Goal: Complete application form

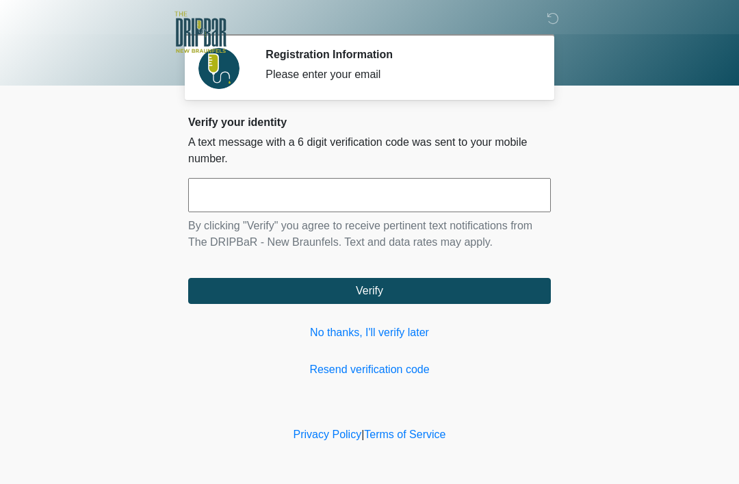
click at [390, 198] on input "text" at bounding box center [369, 195] width 363 height 34
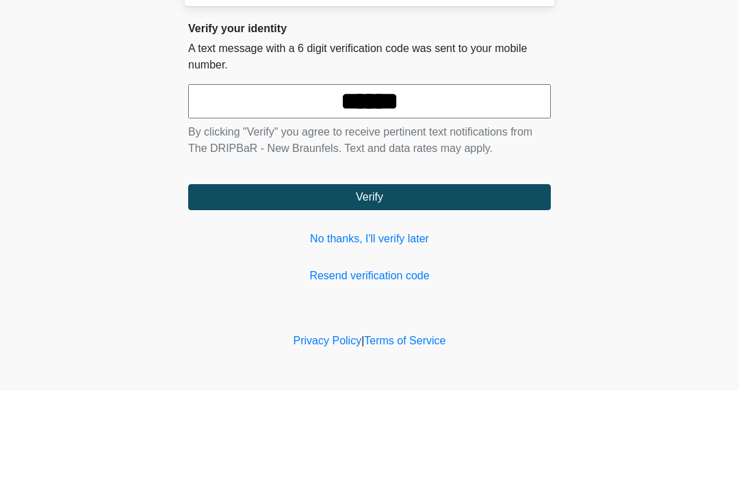
type input "******"
click at [451, 278] on button "Verify" at bounding box center [369, 291] width 363 height 26
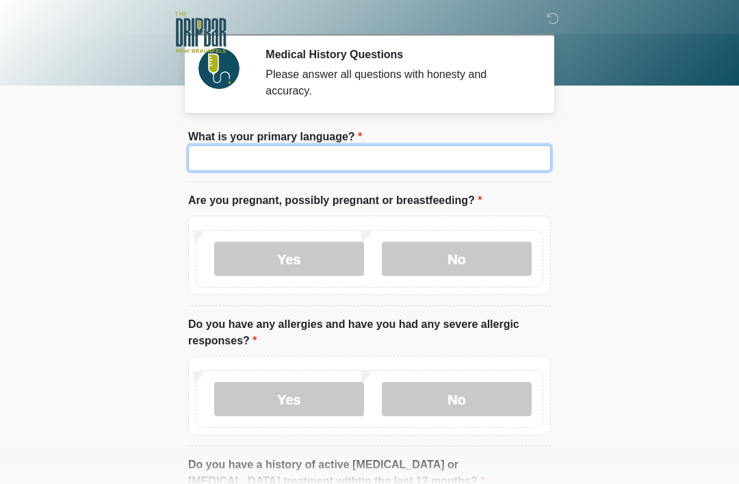
click at [421, 156] on input "What is your primary language?" at bounding box center [369, 158] width 363 height 26
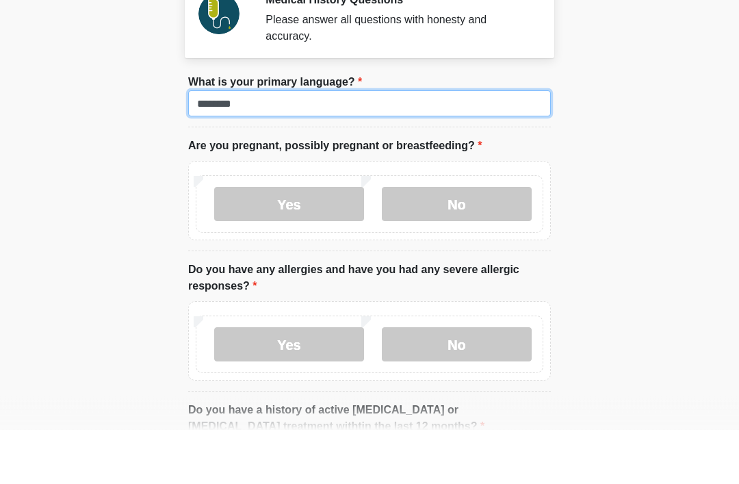
type input "*******"
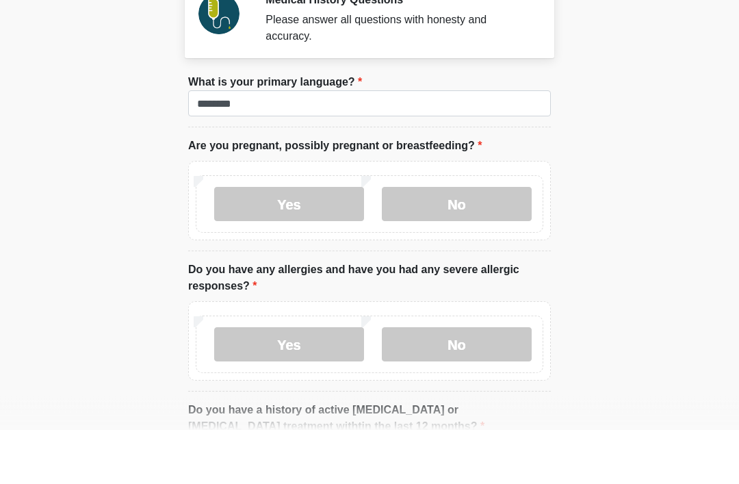
click at [480, 242] on label "No" at bounding box center [457, 259] width 150 height 34
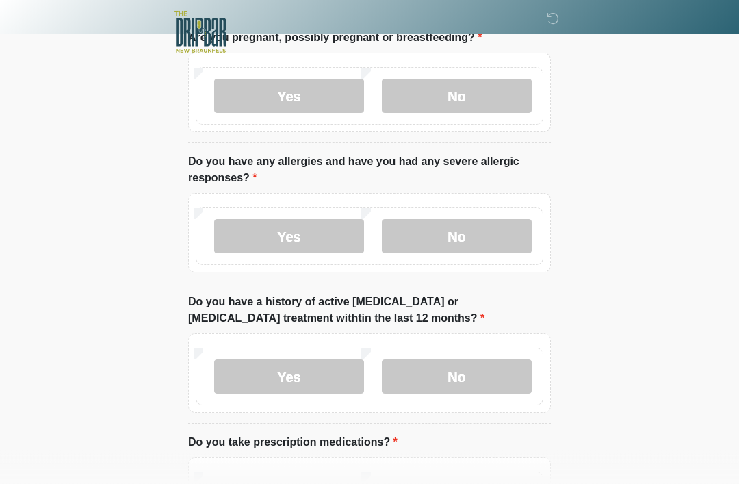
scroll to position [162, 0]
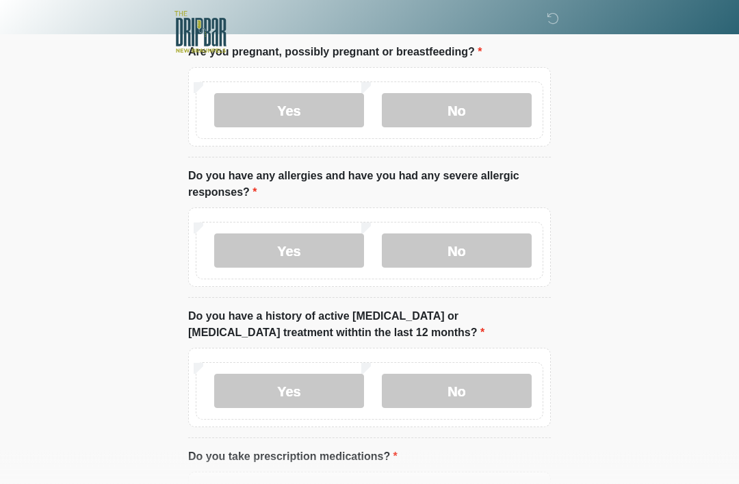
click at [328, 262] on label "Yes" at bounding box center [289, 251] width 150 height 34
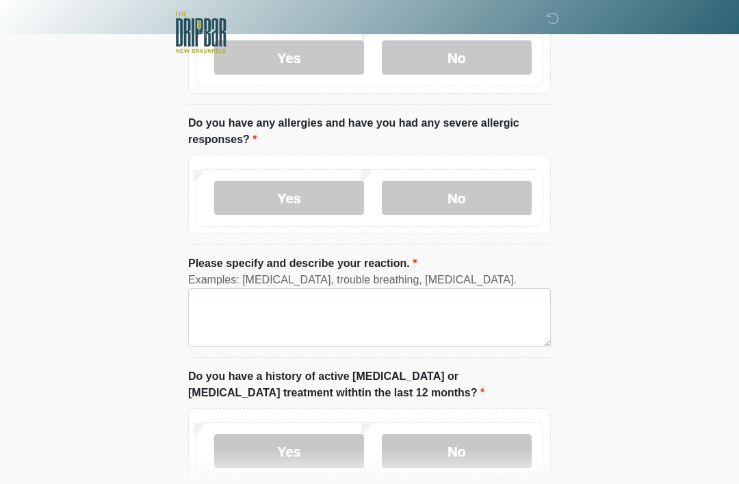
scroll to position [203, 0]
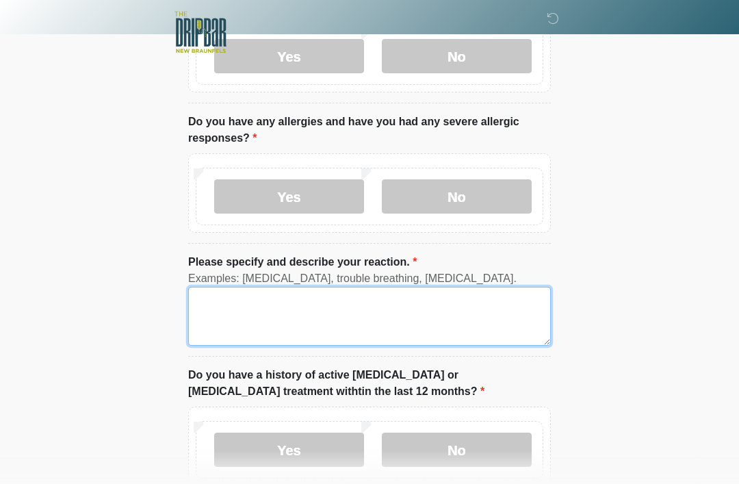
click at [376, 318] on textarea "Please specify and describe your reaction." at bounding box center [369, 316] width 363 height 59
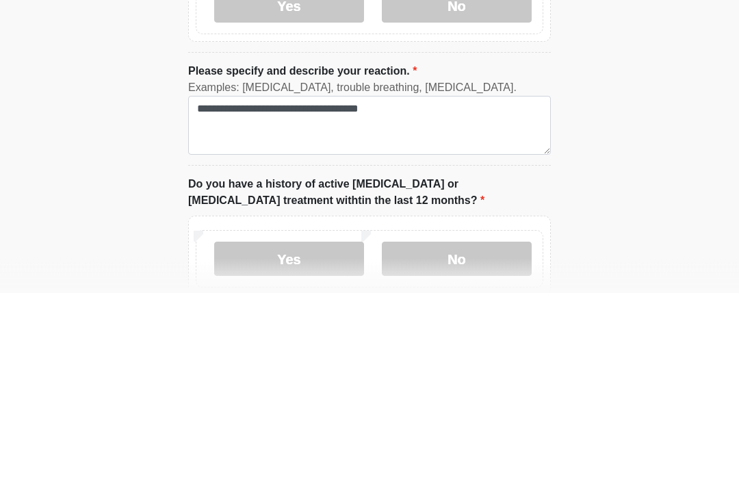
scroll to position [394, 0]
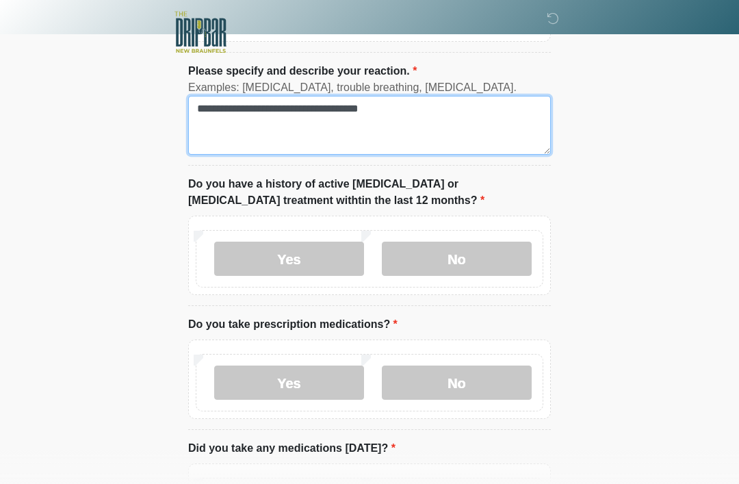
type textarea "**********"
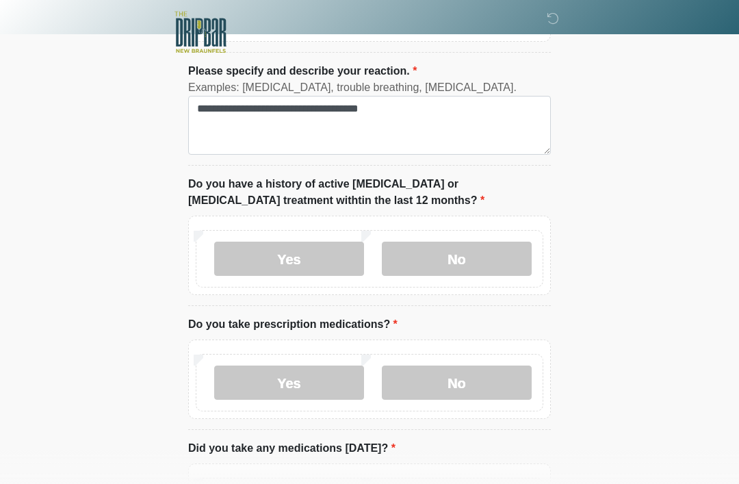
click at [483, 262] on label "No" at bounding box center [457, 259] width 150 height 34
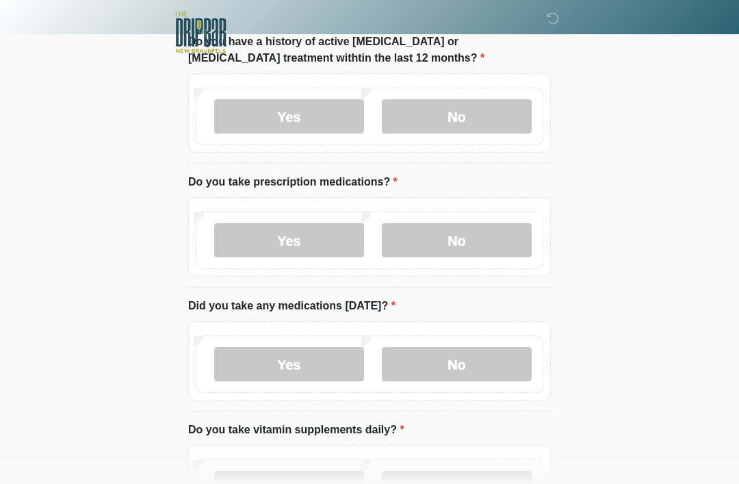
click at [498, 235] on label "No" at bounding box center [457, 240] width 150 height 34
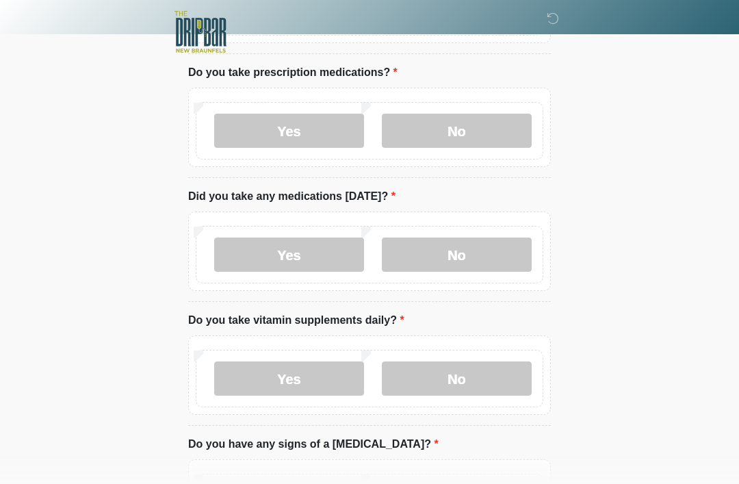
scroll to position [645, 0]
click at [489, 259] on label "No" at bounding box center [457, 255] width 150 height 34
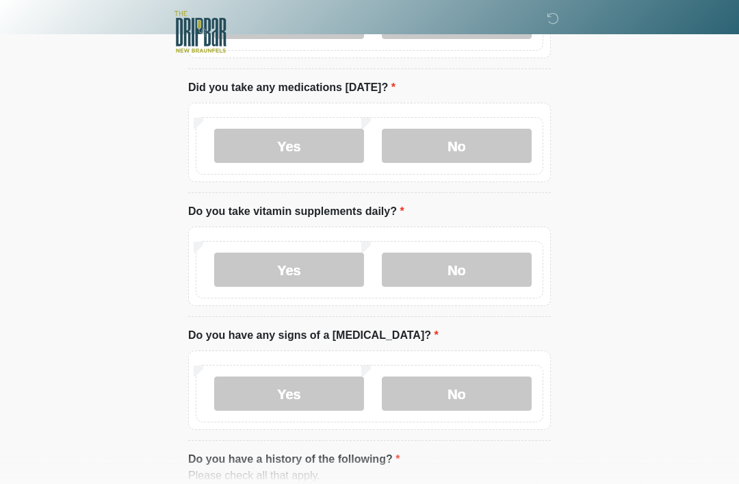
scroll to position [756, 0]
click at [495, 266] on label "No" at bounding box center [457, 268] width 150 height 34
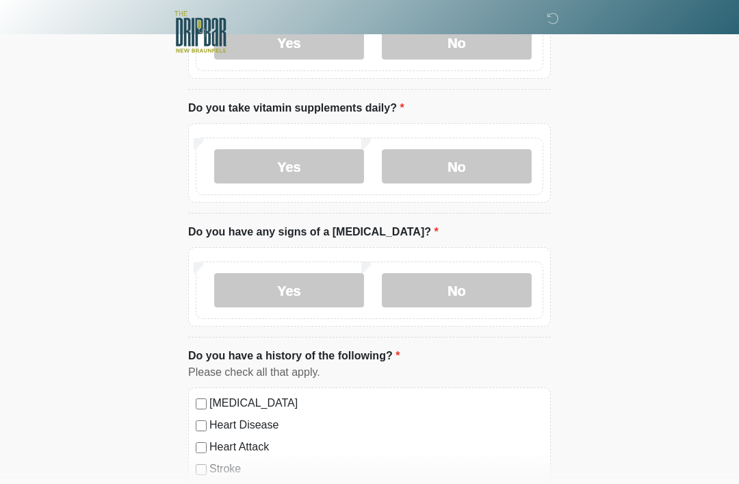
scroll to position [858, 0]
click at [495, 283] on label "No" at bounding box center [457, 289] width 150 height 34
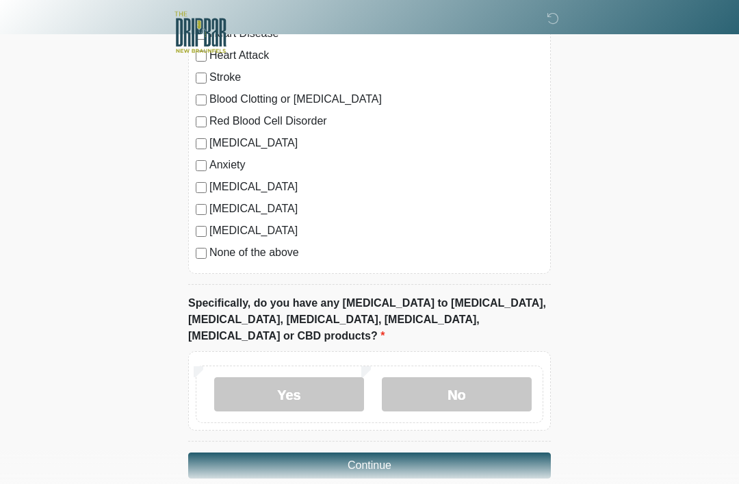
scroll to position [1254, 0]
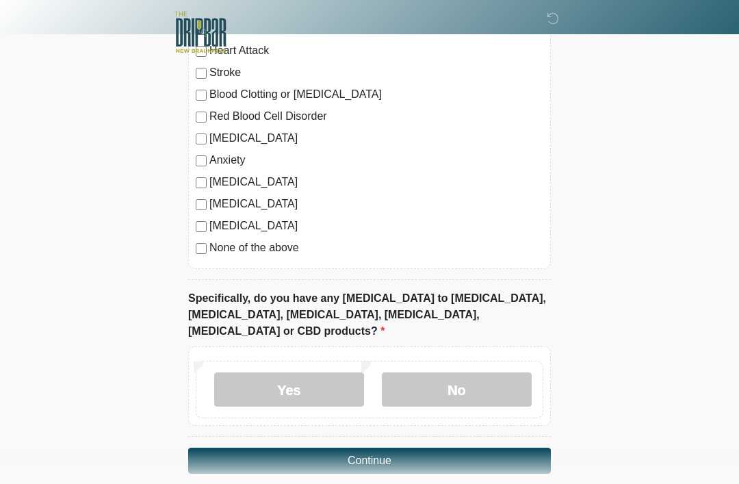
click at [460, 372] on label "No" at bounding box center [457, 389] width 150 height 34
click at [227, 448] on button "Continue" at bounding box center [369, 461] width 363 height 26
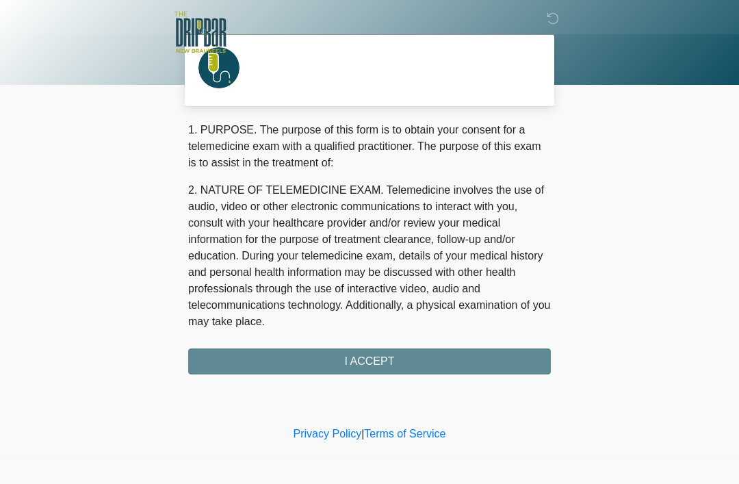
scroll to position [0, 0]
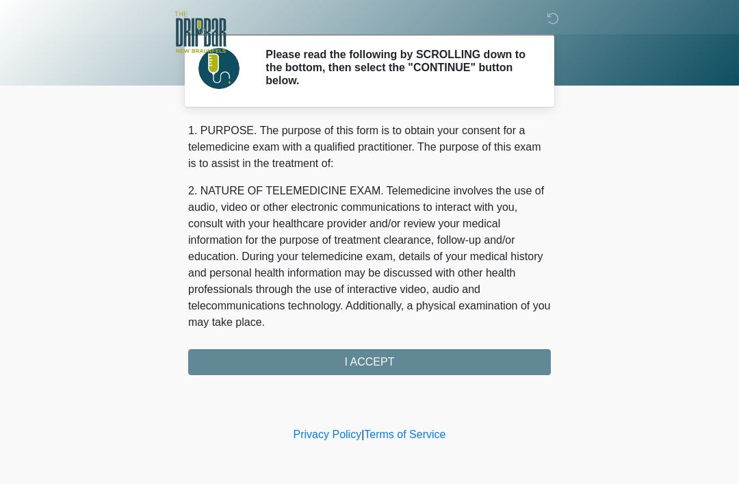
click at [220, 355] on div "1. PURPOSE. The purpose of this form is to obtain your consent for a telemedici…" at bounding box center [369, 249] width 363 height 253
click at [493, 359] on div "1. PURPOSE. The purpose of this form is to obtain your consent for a telemedici…" at bounding box center [369, 249] width 363 height 253
click at [472, 358] on div "1. PURPOSE. The purpose of this form is to obtain your consent for a telemedici…" at bounding box center [369, 249] width 363 height 253
click at [381, 357] on div "1. PURPOSE. The purpose of this form is to obtain your consent for a telemedici…" at bounding box center [369, 249] width 363 height 253
click at [393, 366] on div "1. PURPOSE. The purpose of this form is to obtain your consent for a telemedici…" at bounding box center [369, 249] width 363 height 253
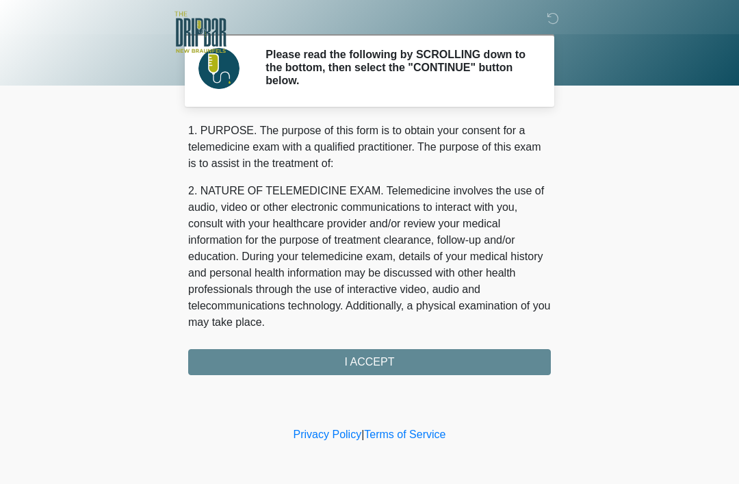
click at [331, 440] on link "Privacy Policy" at bounding box center [328, 434] width 68 height 12
click at [428, 434] on link "Terms of Service" at bounding box center [404, 434] width 81 height 12
click at [437, 354] on div "1. PURPOSE. The purpose of this form is to obtain your consent for a telemedici…" at bounding box center [369, 249] width 363 height 253
click at [402, 354] on div "1. PURPOSE. The purpose of this form is to obtain your consent for a telemedici…" at bounding box center [369, 249] width 363 height 253
click at [386, 362] on div "1. PURPOSE. The purpose of this form is to obtain your consent for a telemedici…" at bounding box center [369, 249] width 363 height 253
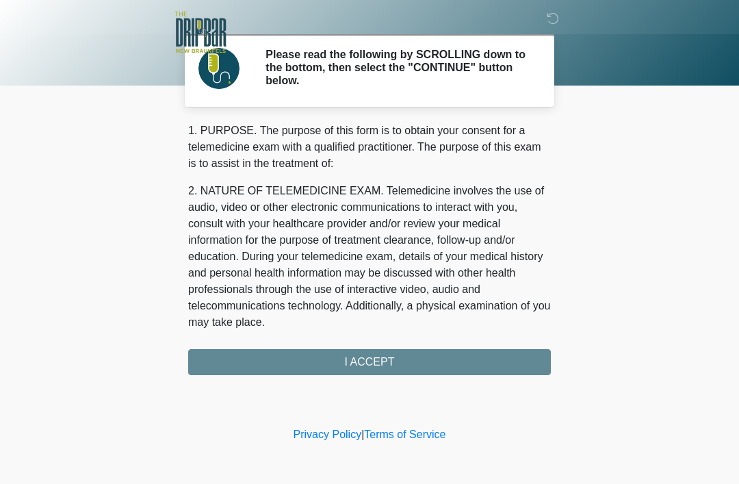
click at [385, 362] on div "1. PURPOSE. The purpose of this form is to obtain your consent for a telemedici…" at bounding box center [369, 249] width 363 height 253
click at [370, 369] on div "1. PURPOSE. The purpose of this form is to obtain your consent for a telemedici…" at bounding box center [369, 249] width 363 height 253
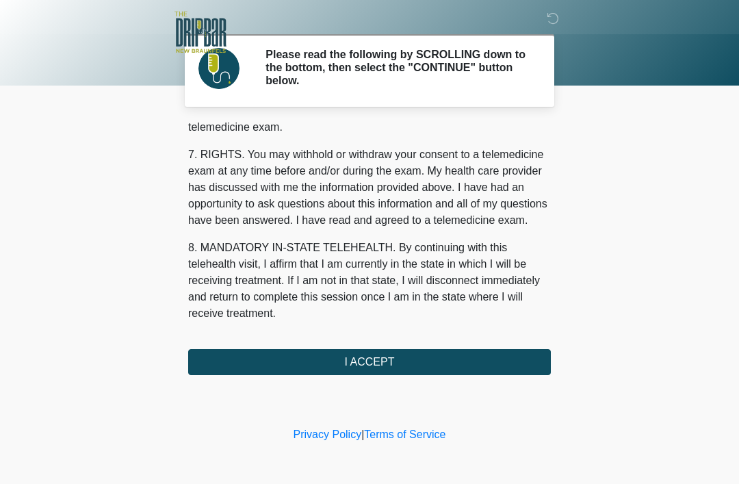
scroll to position [600, 0]
click at [404, 358] on button "I ACCEPT" at bounding box center [369, 362] width 363 height 26
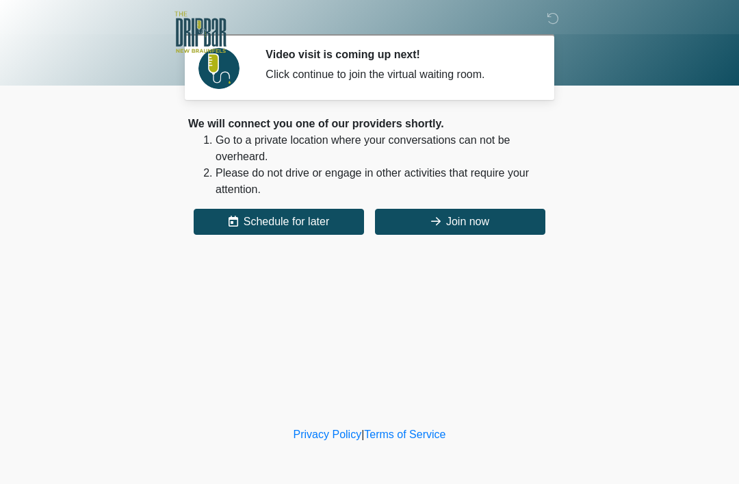
click at [468, 220] on button "Join now" at bounding box center [460, 222] width 170 height 26
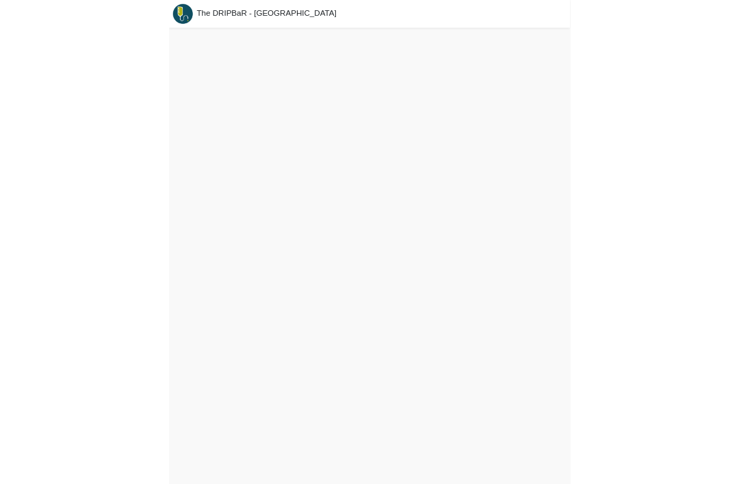
scroll to position [4, 0]
